Goal: Task Accomplishment & Management: Manage account settings

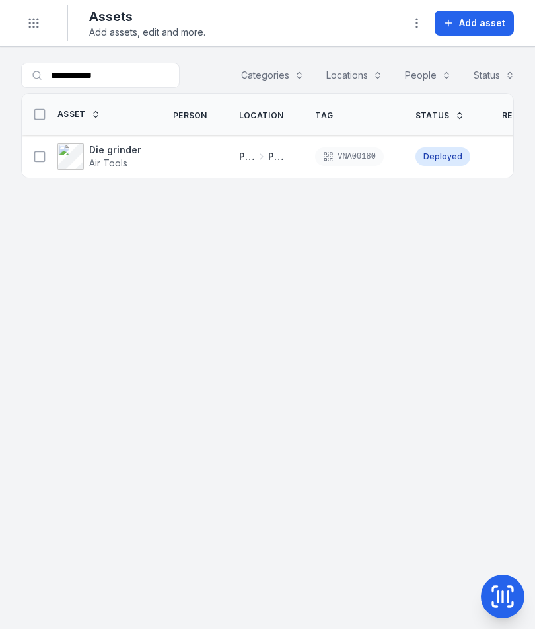
click at [47, 16] on div "Toggle Navigation" at bounding box center [44, 23] width 47 height 36
click at [38, 32] on button "Toggle Navigation" at bounding box center [33, 23] width 25 height 25
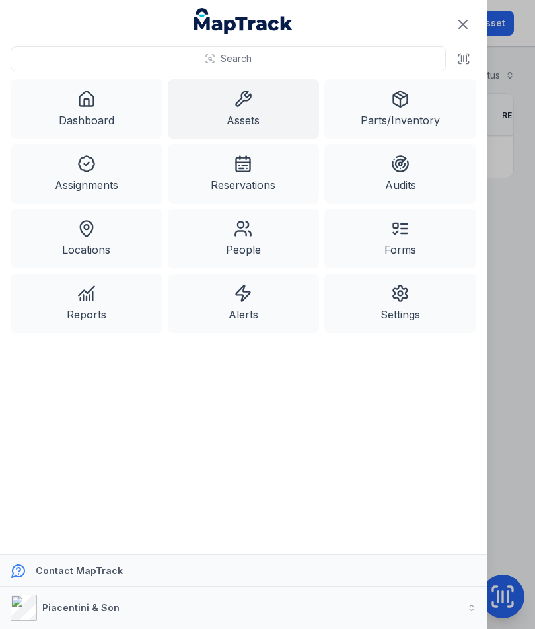
click at [105, 115] on link "Dashboard" at bounding box center [87, 108] width 152 height 59
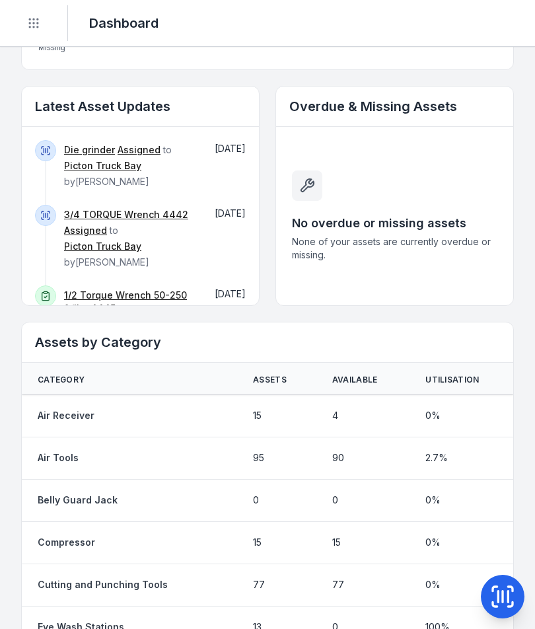
scroll to position [709, 0]
click at [128, 207] on link "3/4 TORQUE Wrench 4442" at bounding box center [126, 213] width 124 height 13
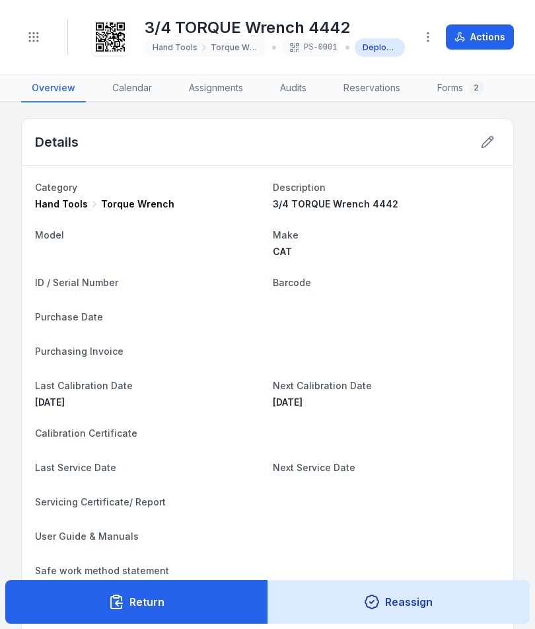
click at [211, 603] on button "Return" at bounding box center [136, 602] width 263 height 44
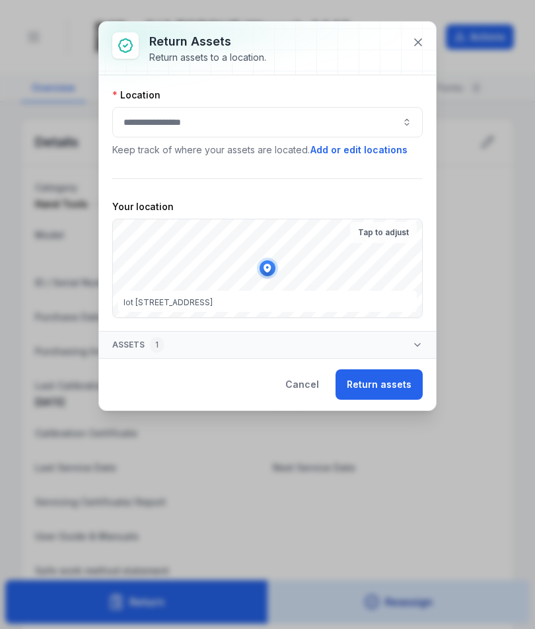
click at [341, 130] on button "button" at bounding box center [267, 122] width 310 height 30
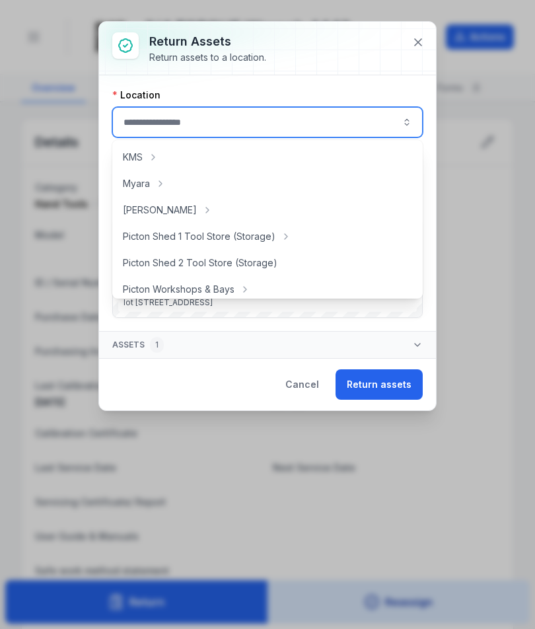
scroll to position [197, 0]
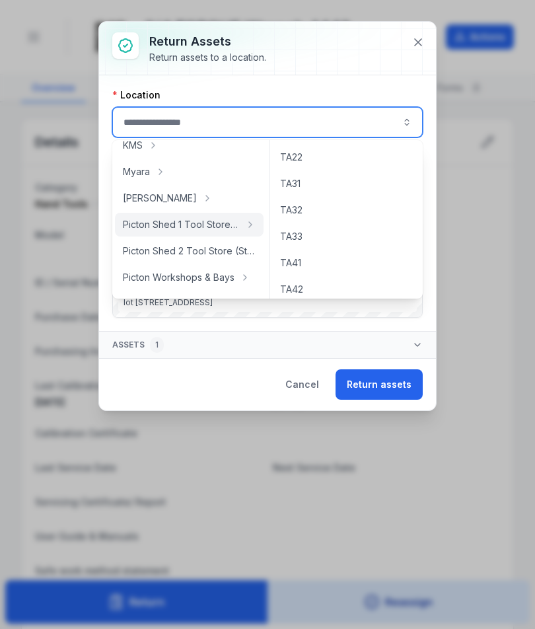
click at [380, 371] on button "Return assets" at bounding box center [378, 384] width 87 height 30
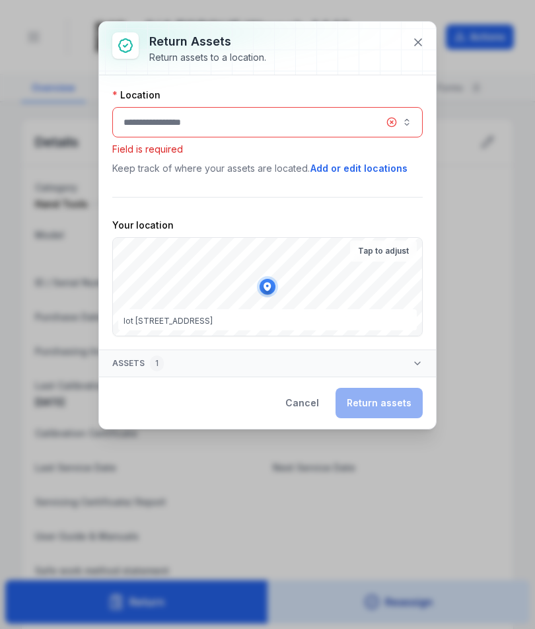
click at [300, 120] on button "button" at bounding box center [267, 122] width 310 height 30
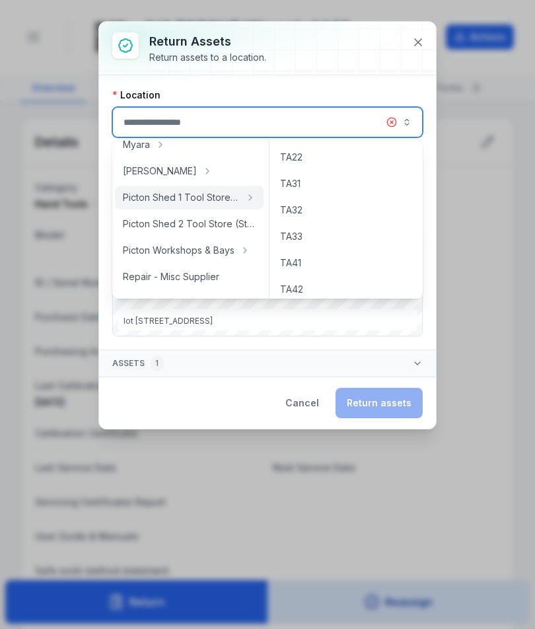
scroll to position [235, 0]
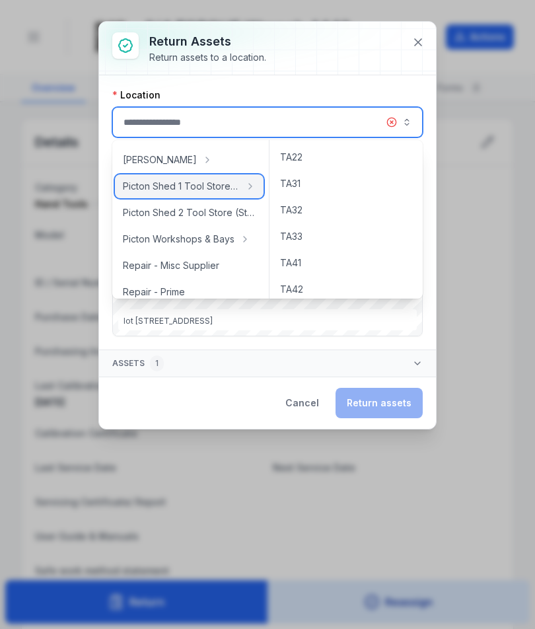
click at [215, 189] on span "Picton Shed 1 Tool Store (Storage)" at bounding box center [181, 186] width 117 height 13
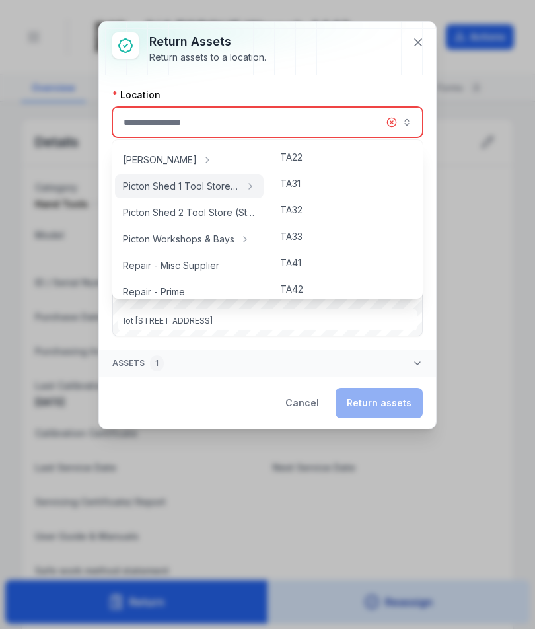
type input "**********"
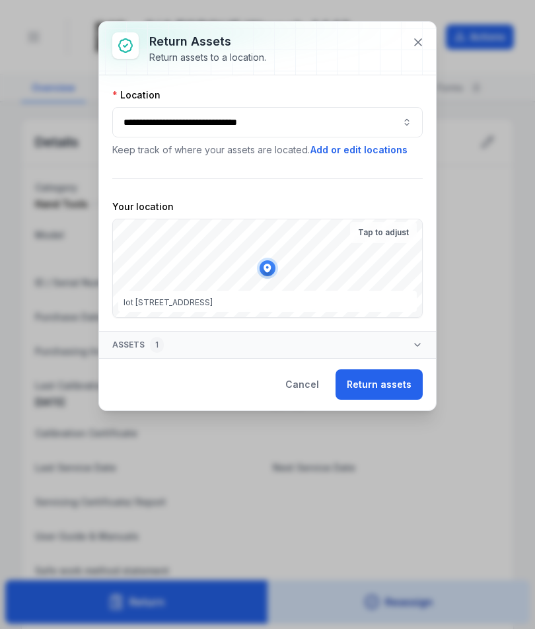
click at [372, 390] on button "Return assets" at bounding box center [378, 384] width 87 height 30
